Goal: Task Accomplishment & Management: Manage account settings

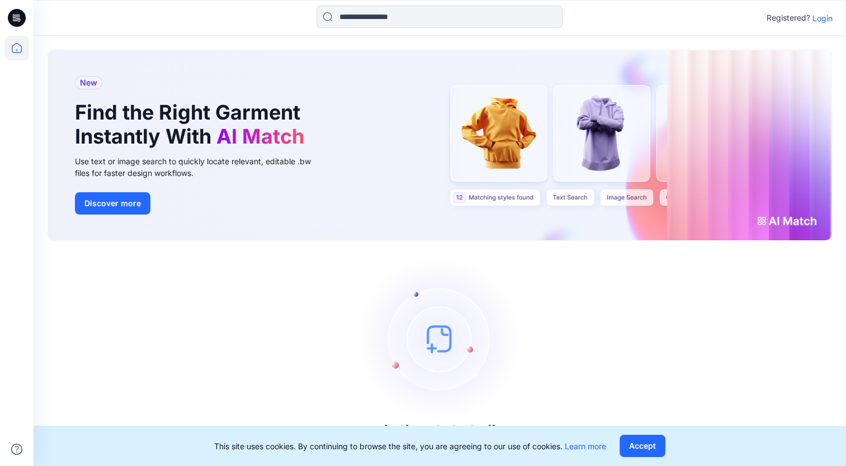
scroll to position [11, 0]
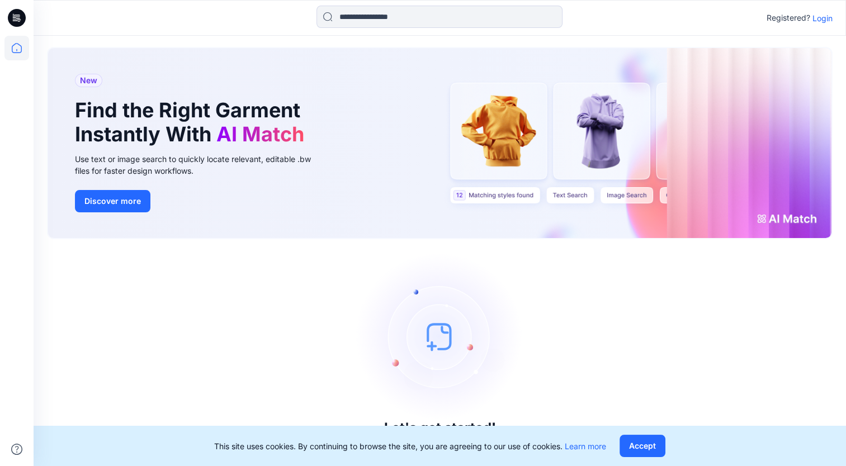
click at [824, 15] on p "Login" at bounding box center [823, 18] width 20 height 12
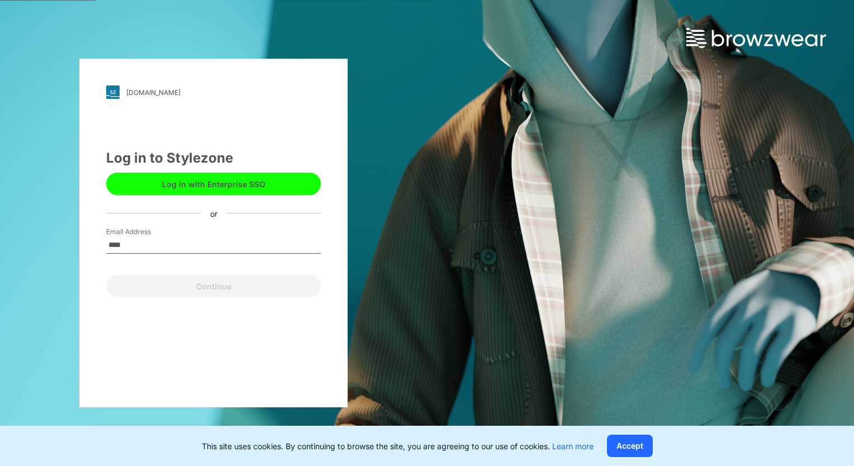
type input "**********"
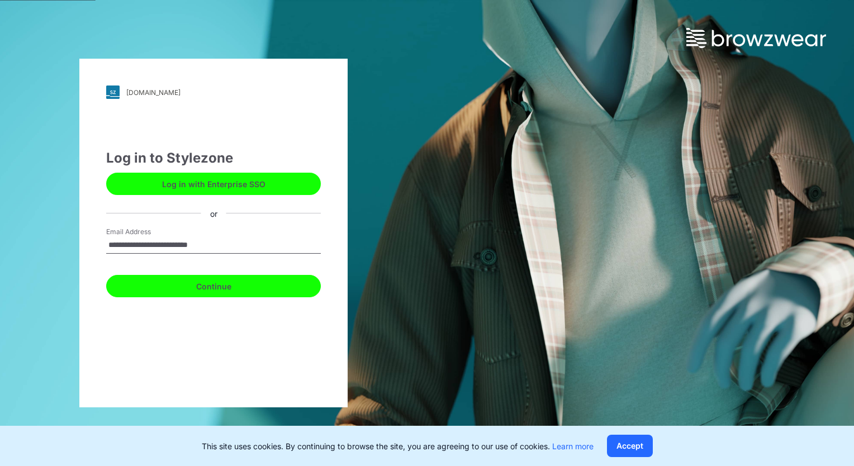
click at [185, 290] on button "Continue" at bounding box center [213, 286] width 215 height 22
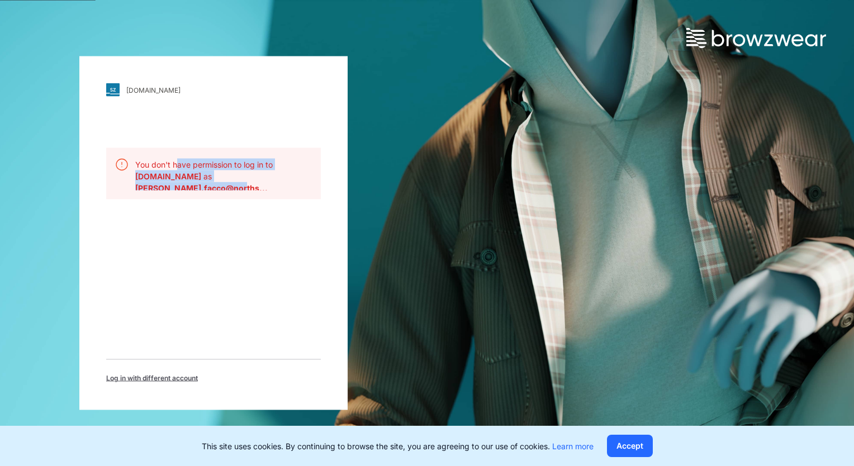
drag, startPoint x: 177, startPoint y: 162, endPoint x: 283, endPoint y: 198, distance: 112.1
click at [283, 198] on div "You don't have permission to log in to northsails.stylezone.com as damiano.facc…" at bounding box center [213, 173] width 215 height 51
drag, startPoint x: 283, startPoint y: 198, endPoint x: 257, endPoint y: 272, distance: 78.2
click at [257, 272] on div "northsails.stylezone.com Loading... You don't have permission to log in to nort…" at bounding box center [213, 233] width 268 height 354
